Goal: Task Accomplishment & Management: Complete application form

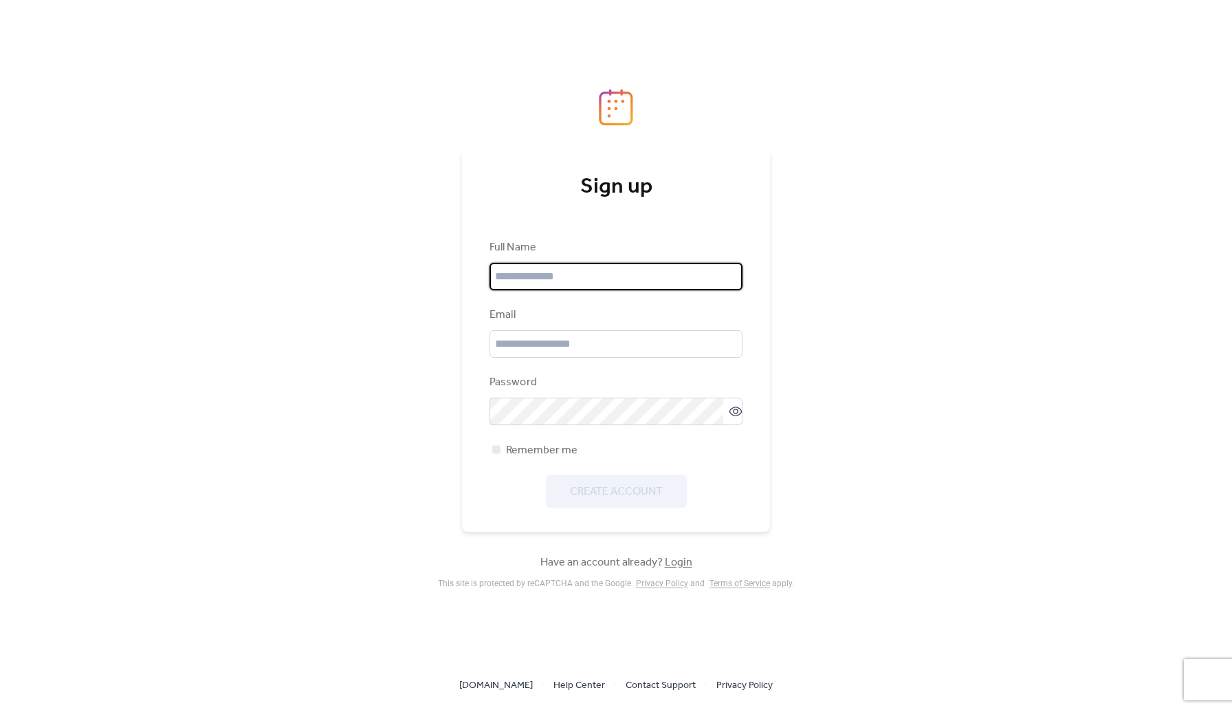
click at [627, 271] on input "text" at bounding box center [616, 277] width 253 height 28
click at [823, 207] on div "Sign up Full Name Email Password Remember me Create Account Have an account alr…" at bounding box center [616, 355] width 1232 height 710
click at [640, 264] on input "text" at bounding box center [616, 277] width 253 height 28
type input "**********"
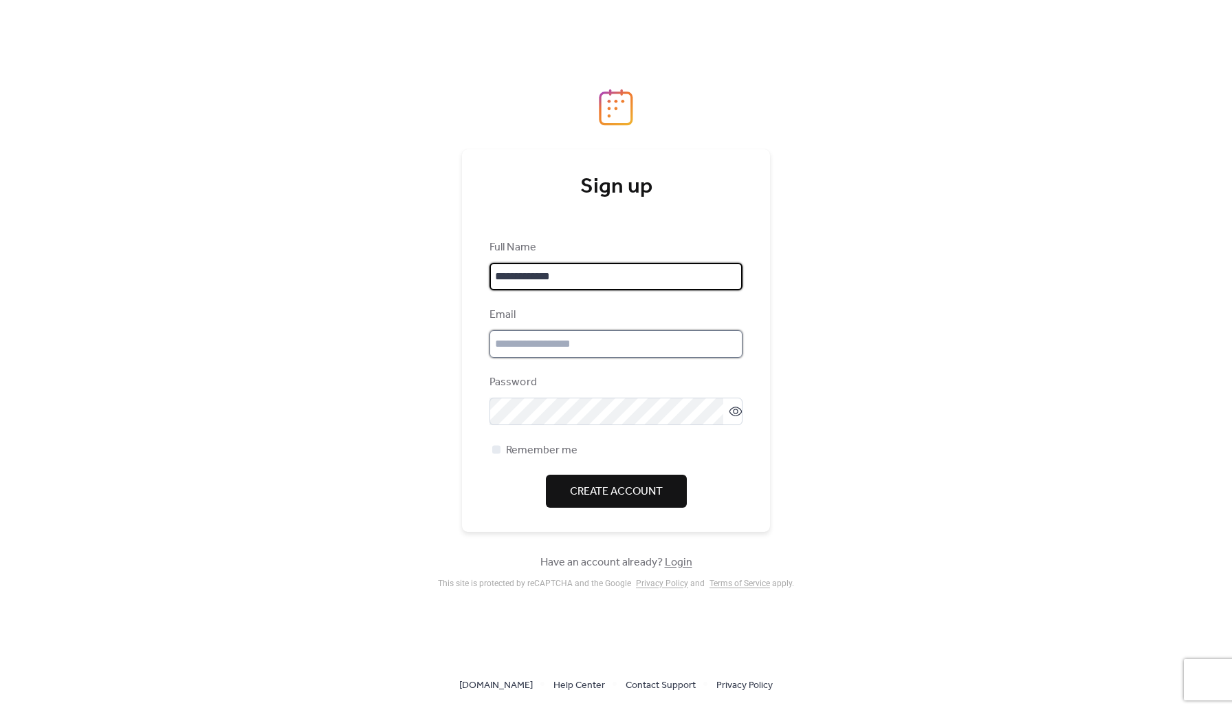
click at [607, 345] on input "email" at bounding box center [616, 344] width 253 height 28
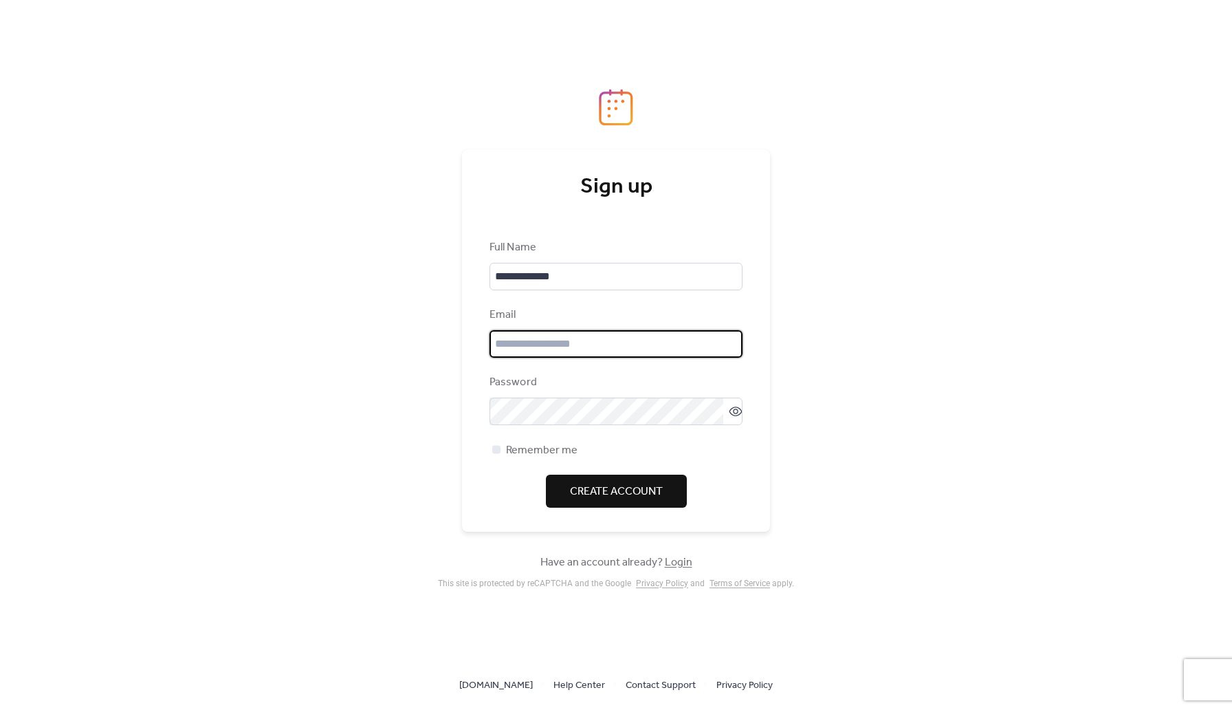
click at [607, 345] on input "email" at bounding box center [616, 344] width 253 height 28
type input "**********"
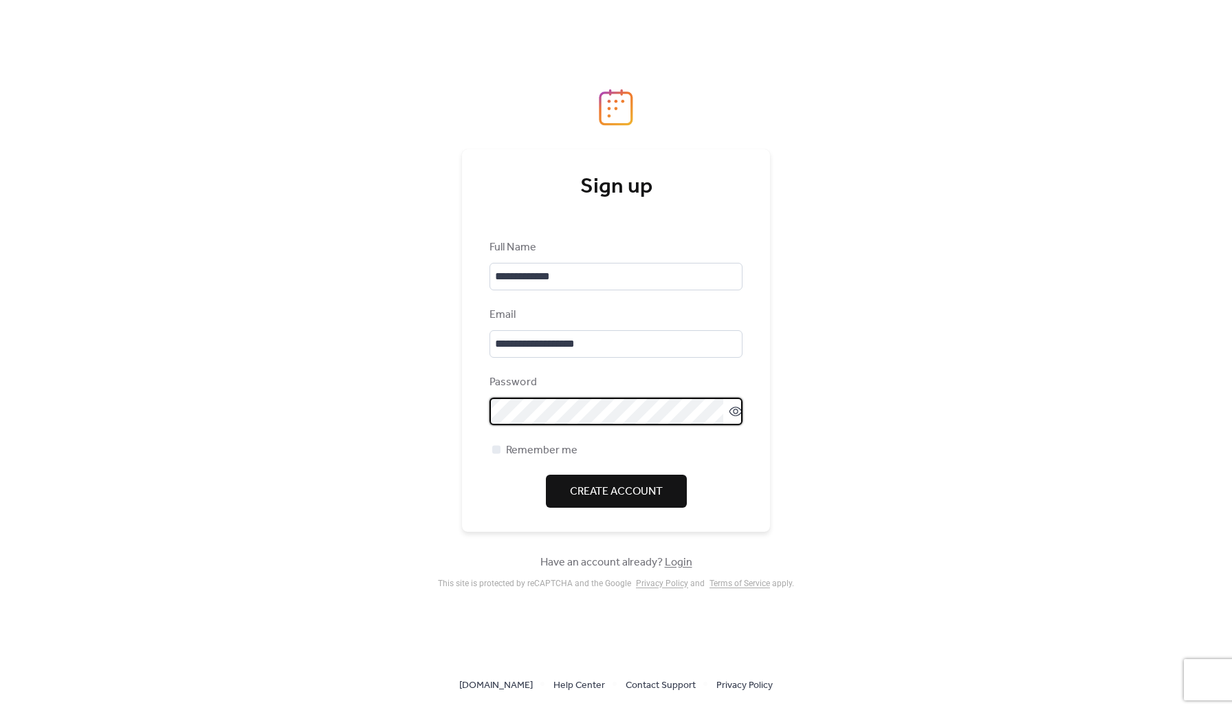
click at [662, 490] on span "Create Account" at bounding box center [616, 491] width 93 height 17
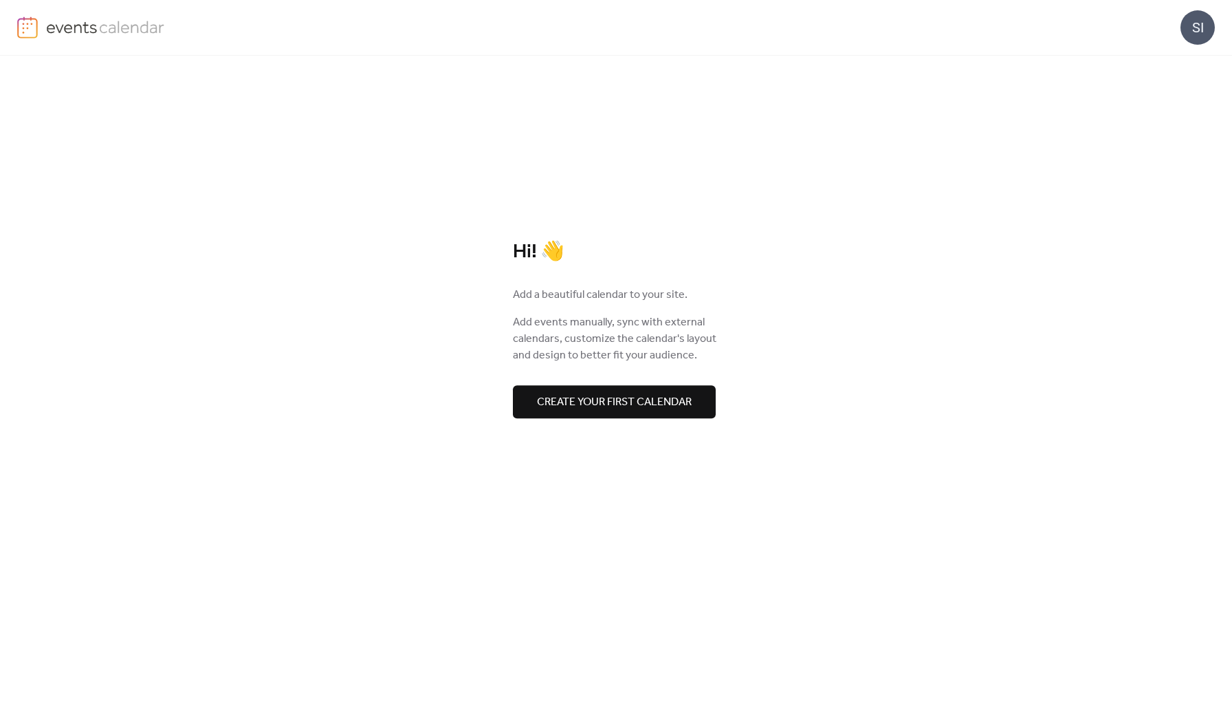
click at [612, 403] on span "Create your first calendar" at bounding box center [614, 402] width 155 height 17
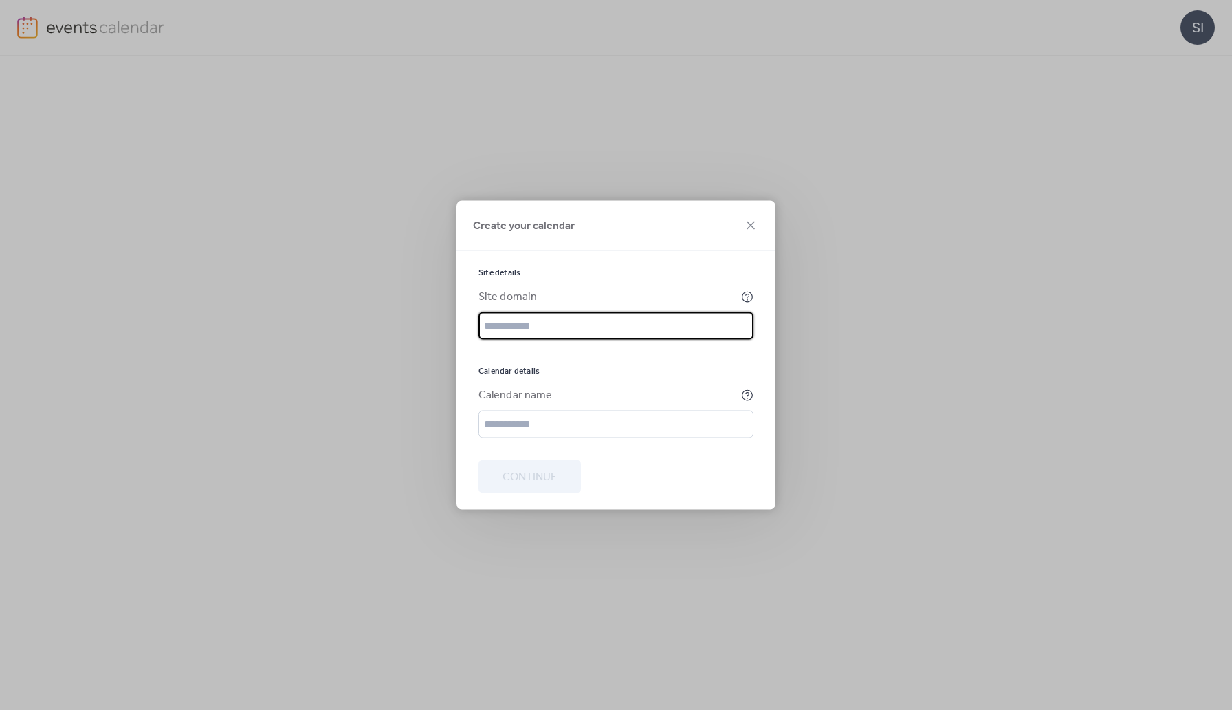
click at [566, 326] on input "text" at bounding box center [616, 326] width 275 height 28
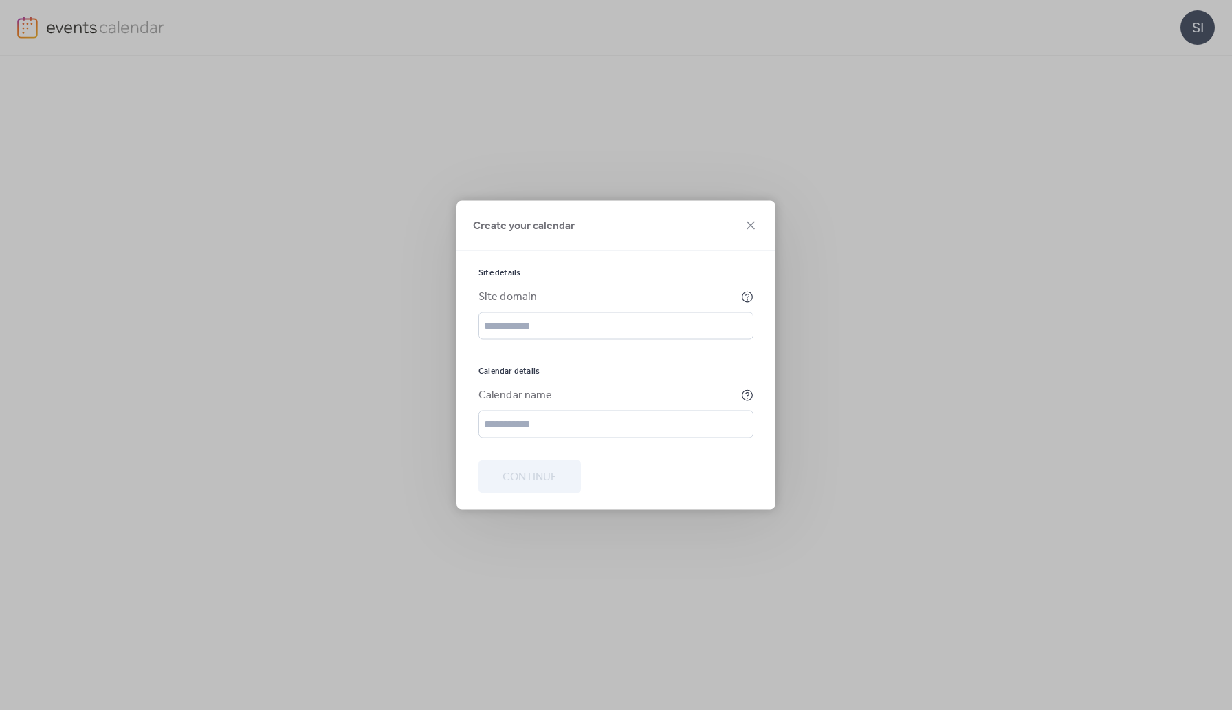
click at [562, 298] on div "Site domain" at bounding box center [609, 297] width 260 height 17
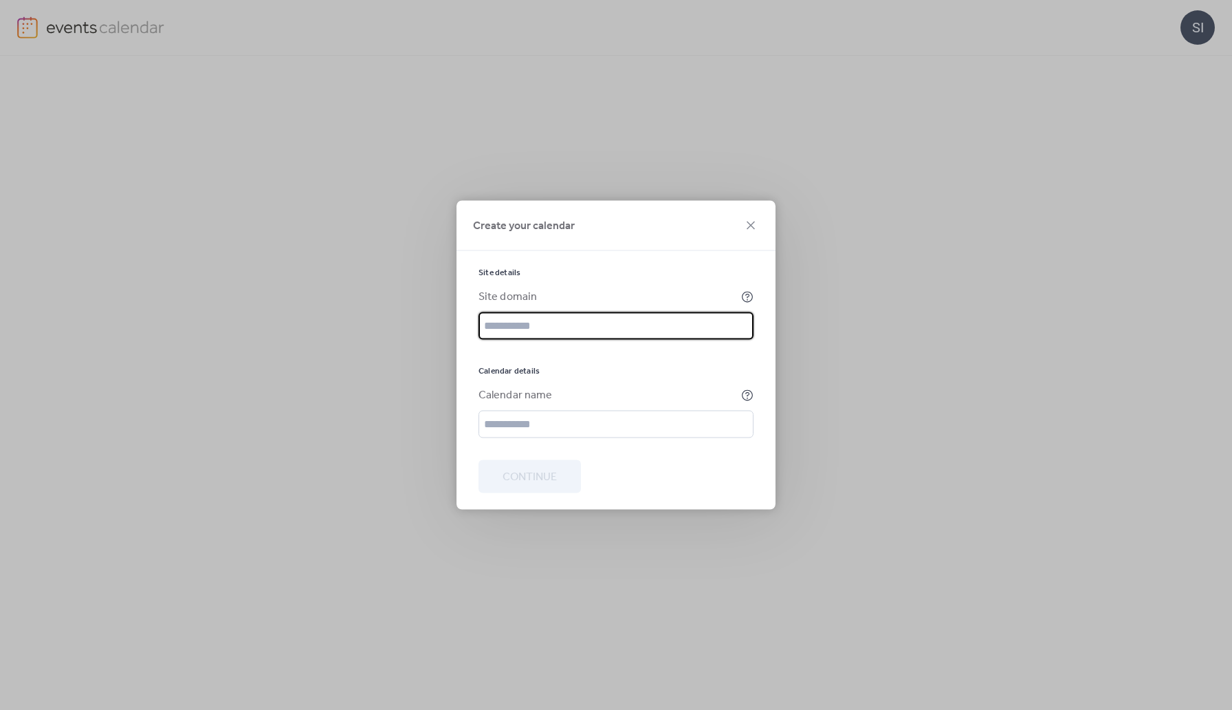
click at [567, 330] on input "text" at bounding box center [616, 326] width 275 height 28
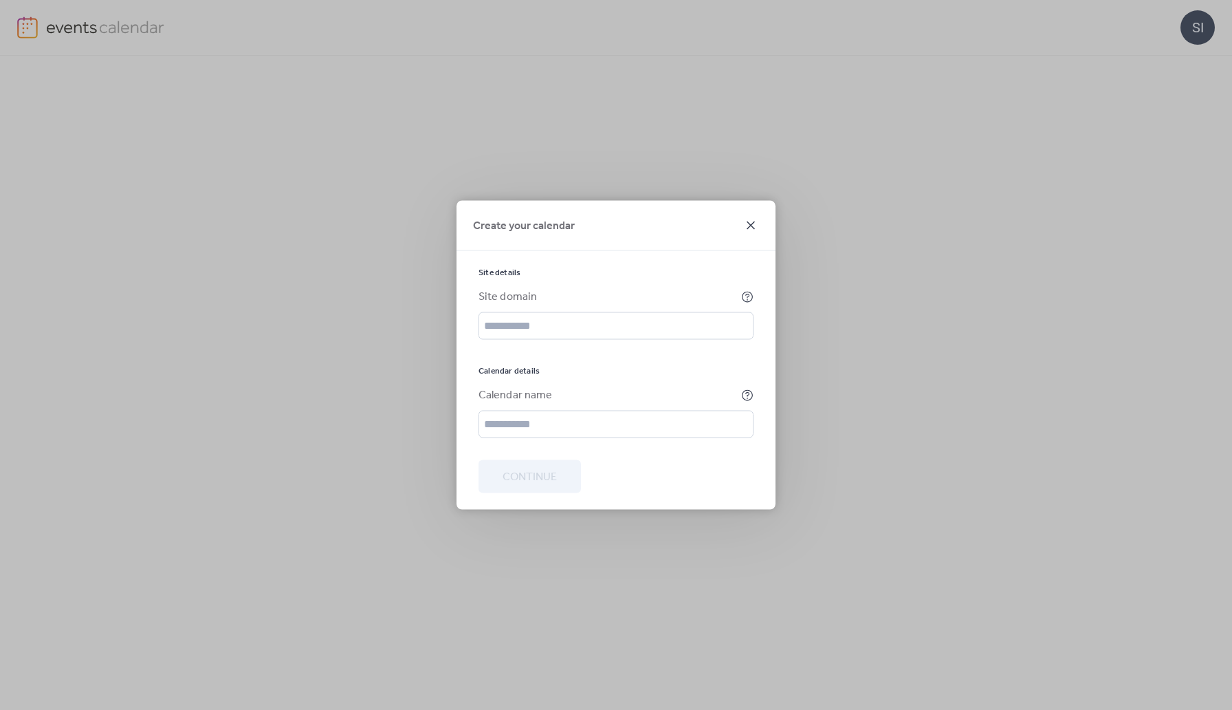
click at [752, 228] on icon at bounding box center [751, 225] width 17 height 17
